Goal: Task Accomplishment & Management: Manage account settings

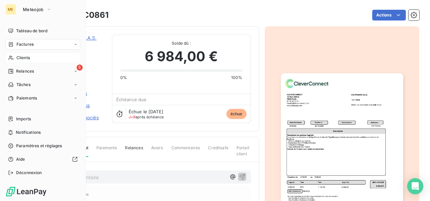
click at [20, 59] on span "Clients" at bounding box center [22, 58] width 13 height 6
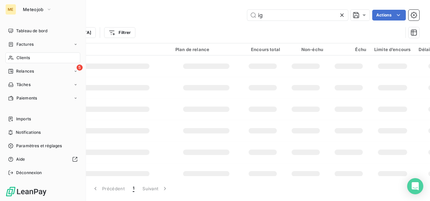
type input "i"
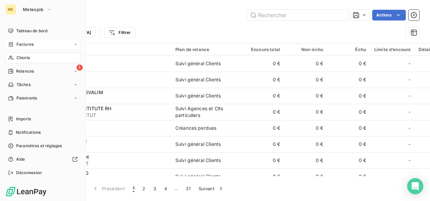
click at [26, 43] on span "Factures" at bounding box center [24, 44] width 17 height 6
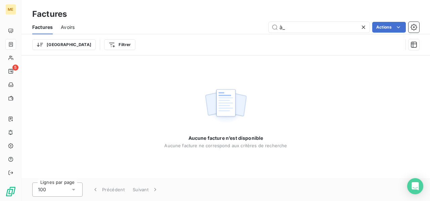
type input "à"
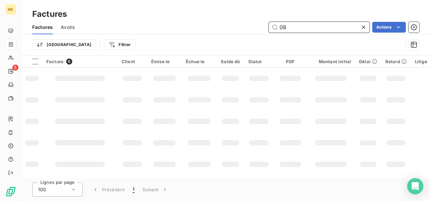
type input "0"
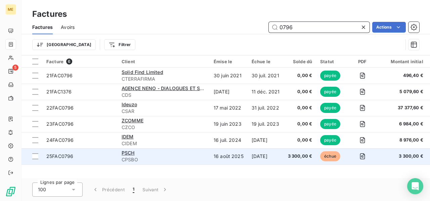
type input "0796"
click at [147, 154] on div "PSCH" at bounding box center [164, 152] width 84 height 7
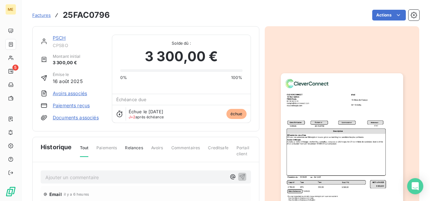
click at [61, 38] on link "PSCH" at bounding box center [59, 38] width 13 height 6
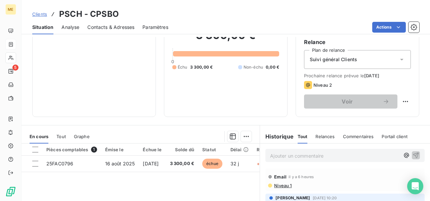
scroll to position [101, 0]
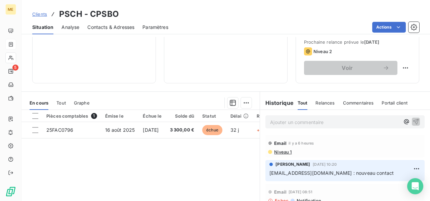
click at [278, 124] on p "Ajouter un commentaire ﻿" at bounding box center [335, 122] width 130 height 8
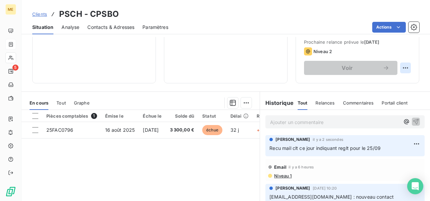
click at [402, 68] on html "ME 5 Clients PSCH - CPSBO Situation Analyse Contacts & Adresses Paramètres Acti…" at bounding box center [215, 100] width 430 height 201
click at [393, 80] on div "Replanifier cette action" at bounding box center [373, 82] width 60 height 11
select select "8"
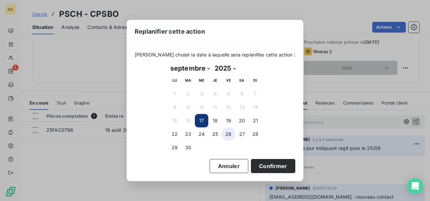
click at [232, 136] on button "26" at bounding box center [228, 133] width 13 height 13
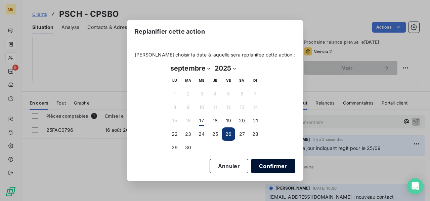
click at [260, 166] on button "Confirmer" at bounding box center [273, 166] width 44 height 14
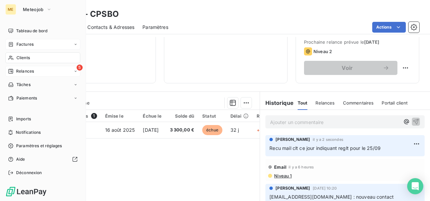
click at [25, 71] on span "Relances" at bounding box center [25, 71] width 18 height 6
